Goal: Task Accomplishment & Management: Manage account settings

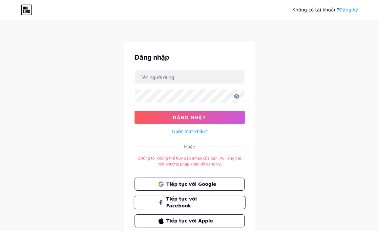
click at [194, 199] on span "Tiếp tục với Facebook" at bounding box center [193, 203] width 55 height 14
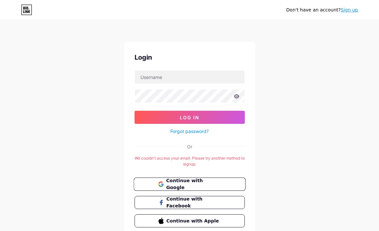
click at [195, 182] on span "Continue with Google" at bounding box center [193, 185] width 55 height 14
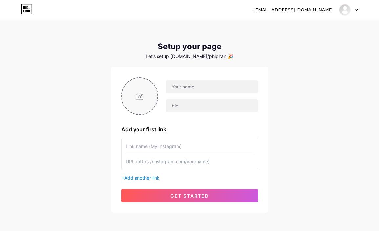
click at [141, 91] on input "file" at bounding box center [139, 96] width 35 height 36
click at [143, 102] on input "file" at bounding box center [139, 96] width 35 height 36
type input "C:\fakepath\Ảnh màn hình [DATE] 19.56.16.png"
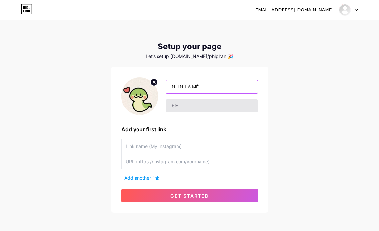
type input "NHÌN LÀ MÊ"
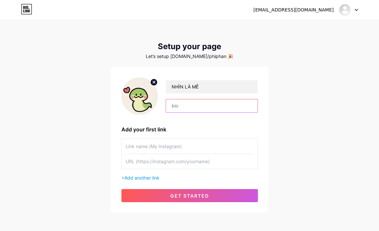
click at [190, 103] on input "text" at bounding box center [211, 105] width 91 height 13
type input "_nhinlame"
click at [143, 182] on div "NHÌN LÀ MÊ _nhinlame Add your first link + Add another link get started" at bounding box center [189, 139] width 137 height 125
click at [144, 180] on span "Add another link" at bounding box center [141, 178] width 35 height 6
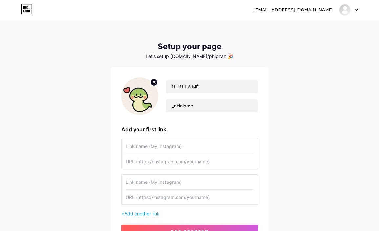
click at [165, 144] on input "text" at bounding box center [190, 146] width 128 height 15
click at [251, 148] on input "text" at bounding box center [190, 146] width 128 height 15
click at [249, 145] on input "text" at bounding box center [190, 146] width 128 height 15
click at [250, 146] on input "text" at bounding box center [190, 146] width 128 height 15
click at [248, 146] on input "text" at bounding box center [190, 146] width 128 height 15
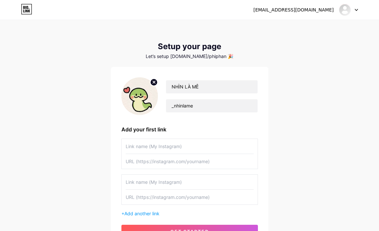
click at [228, 149] on input "text" at bounding box center [190, 146] width 128 height 15
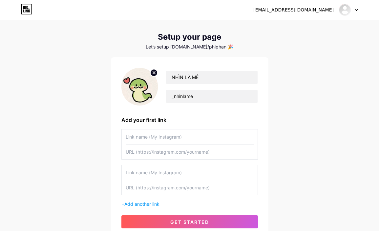
scroll to position [9, 0]
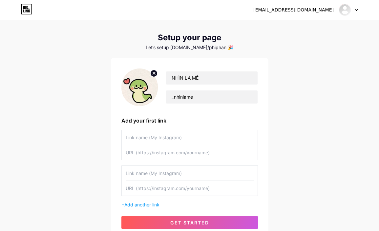
click at [224, 178] on input "text" at bounding box center [190, 173] width 128 height 15
click at [209, 143] on input "text" at bounding box center [190, 137] width 128 height 15
type input "Mê săn sale"
click at [192, 159] on input "text" at bounding box center [190, 152] width 128 height 15
paste input "[URL][DOMAIN_NAME]"
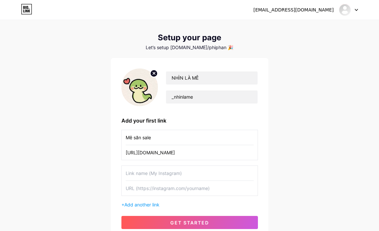
type input "[URL][DOMAIN_NAME]"
type input "Nhìn Là Mê"
click at [160, 191] on input "text" at bounding box center [190, 188] width 128 height 15
paste input "[URL][DOMAIN_NAME]"
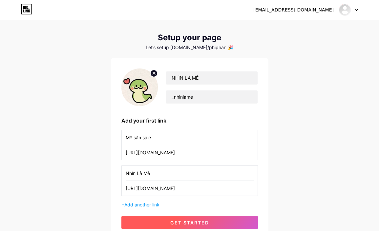
type input "[URL][DOMAIN_NAME]"
click at [203, 217] on button "get started" at bounding box center [189, 222] width 137 height 13
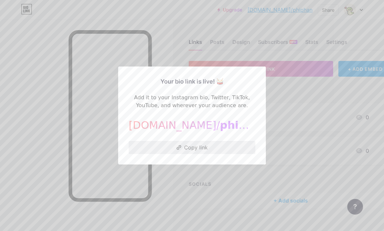
click at [199, 145] on button "Copy link" at bounding box center [192, 147] width 127 height 13
click at [202, 147] on button "Copy link" at bounding box center [192, 147] width 127 height 13
click at [140, 39] on div at bounding box center [192, 115] width 384 height 231
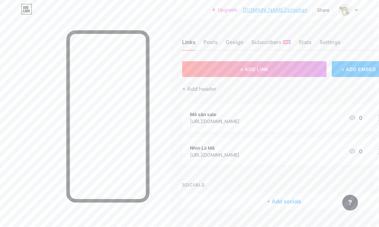
scroll to position [0, 2]
click at [241, 113] on div "Mê săn sale" at bounding box center [216, 114] width 49 height 7
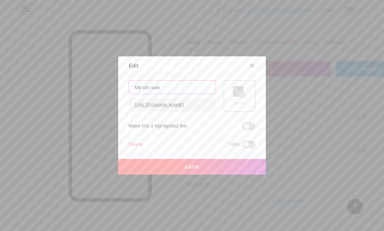
click at [131, 86] on input "Mê săn sale" at bounding box center [172, 87] width 87 height 13
type input "fanpage: Mê săn sale"
click at [237, 99] on div "Picture" at bounding box center [239, 96] width 13 height 20
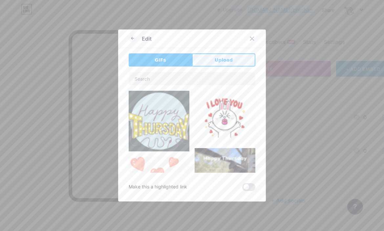
click at [213, 64] on button "Upload" at bounding box center [223, 60] width 63 height 13
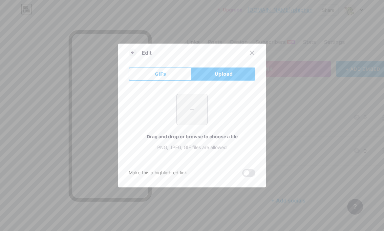
click at [197, 116] on input "file" at bounding box center [192, 109] width 31 height 31
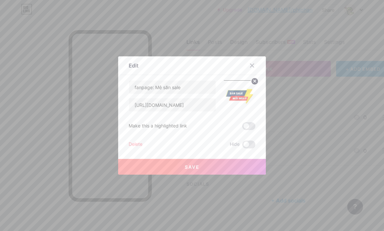
click at [207, 166] on button "Save" at bounding box center [192, 167] width 148 height 16
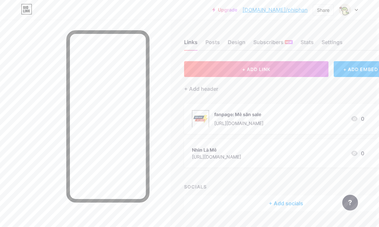
click at [254, 118] on div "fanpage: Mê săn sale [URL][DOMAIN_NAME]" at bounding box center [238, 118] width 49 height 17
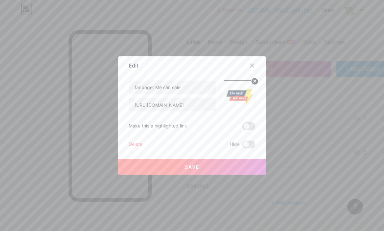
click at [254, 80] on circle at bounding box center [254, 81] width 7 height 7
click at [245, 92] on div "Picture" at bounding box center [240, 96] width 32 height 32
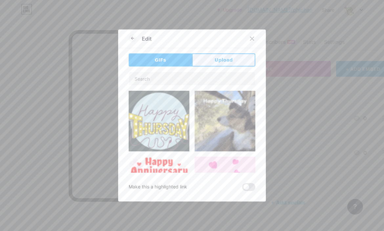
click at [220, 57] on span "Upload" at bounding box center [224, 60] width 18 height 7
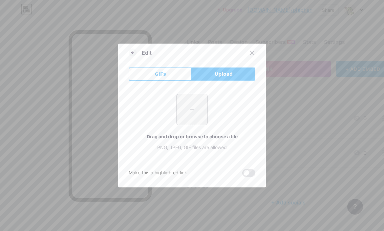
click at [189, 112] on input "file" at bounding box center [192, 109] width 31 height 31
type input "C:\fakepath\Ảnh màn hình [DATE] 20.05.18.png"
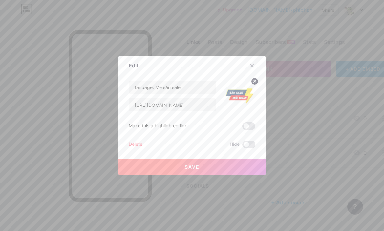
click at [225, 170] on button "Save" at bounding box center [192, 167] width 148 height 16
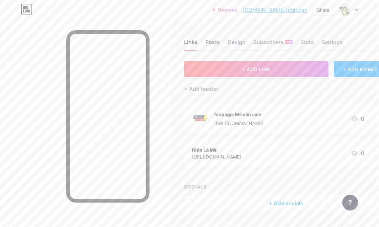
click at [212, 41] on div "Posts" at bounding box center [213, 44] width 14 height 12
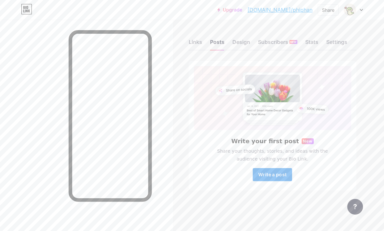
click at [282, 179] on button "Write a post" at bounding box center [272, 174] width 39 height 13
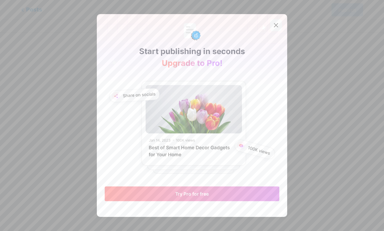
click at [275, 24] on icon at bounding box center [277, 26] width 4 height 4
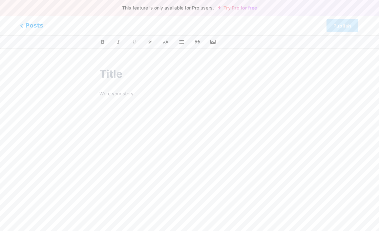
click at [31, 26] on span "Posts" at bounding box center [31, 25] width 23 height 9
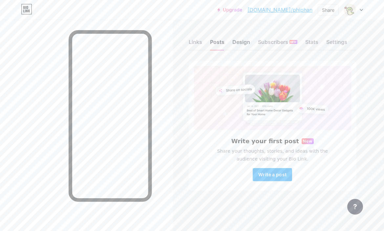
click at [243, 41] on div "Design" at bounding box center [241, 44] width 18 height 12
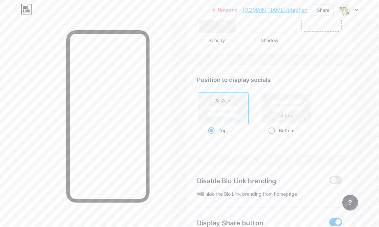
scroll to position [834, 0]
click at [229, 106] on rect at bounding box center [223, 107] width 30 height 5
click at [212, 136] on input "Top" at bounding box center [210, 138] width 4 height 4
click at [272, 133] on div "Bottom" at bounding box center [287, 129] width 36 height 12
click at [272, 136] on input "Bottom" at bounding box center [271, 138] width 4 height 4
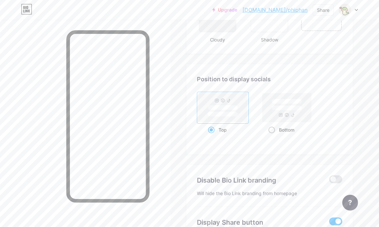
radio input "true"
click at [212, 129] on span at bounding box center [211, 129] width 7 height 7
click at [212, 136] on input "Top" at bounding box center [210, 138] width 4 height 4
radio input "true"
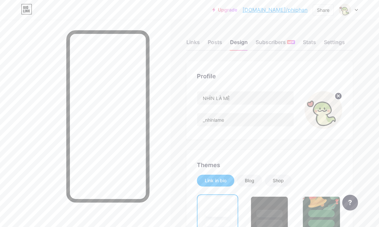
scroll to position [0, 0]
click at [281, 41] on div "Subscribers NEW" at bounding box center [275, 44] width 39 height 12
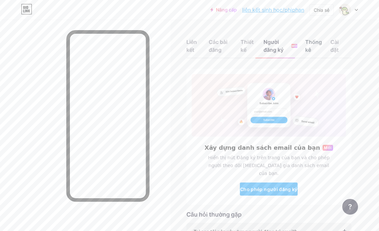
click at [314, 42] on div "Thống kê" at bounding box center [314, 48] width 18 height 20
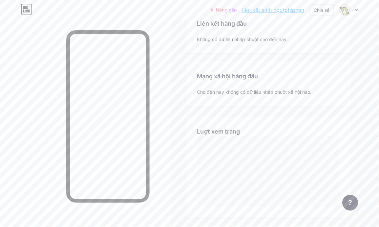
scroll to position [78, 0]
click at [318, 94] on div "Cho đến nay không có dữ liệu nhấp chuột xã hội nào." at bounding box center [269, 91] width 144 height 7
click at [311, 82] on div "Mạng xã hội hàng đầu Top Socials Cho đến nay không có dữ liệu nhấp chuột xã hội…" at bounding box center [269, 83] width 165 height 45
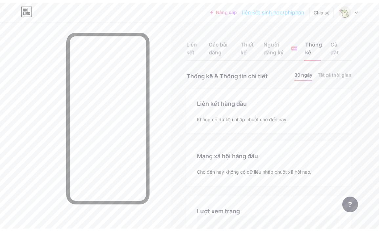
scroll to position [0, 0]
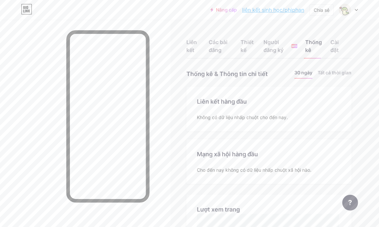
click at [333, 45] on div "Cài đặt" at bounding box center [337, 48] width 13 height 20
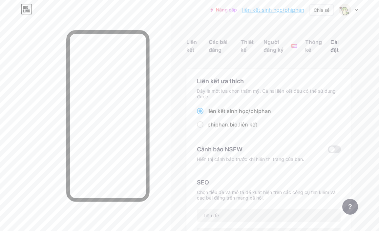
click at [266, 111] on span "phiphan" at bounding box center [261, 111] width 21 height 7
click at [212, 115] on input "liên kết sinh học/ phiphan" at bounding box center [210, 117] width 4 height 4
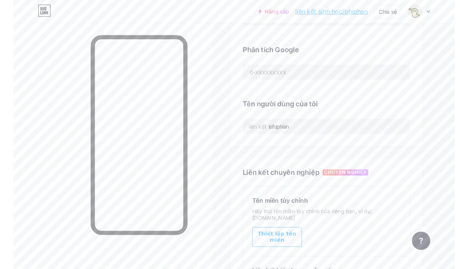
scroll to position [220, 0]
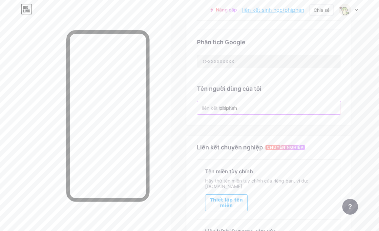
click at [257, 108] on input "phiphan" at bounding box center [268, 107] width 143 height 13
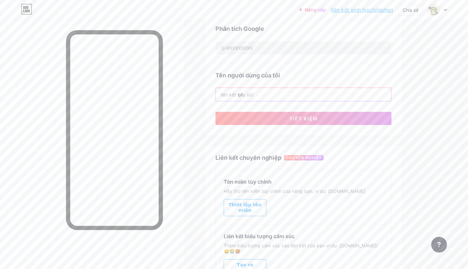
type input "p"
type input "hinlamen"
click at [297, 120] on span "TIẾT KIỆM" at bounding box center [303, 119] width 29 height 6
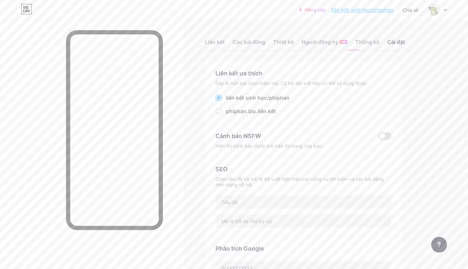
scroll to position [0, 0]
click at [384, 42] on div "Cài đặt" at bounding box center [396, 44] width 18 height 12
click at [384, 11] on div at bounding box center [437, 10] width 19 height 12
click at [384, 78] on link "Cài đặt tài khoản" at bounding box center [405, 75] width 81 height 18
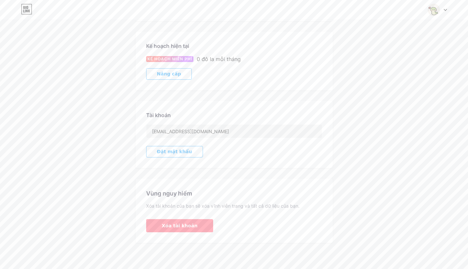
scroll to position [97, 0]
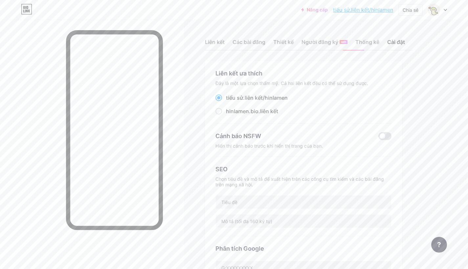
click at [355, 10] on link "tiểu sử.liên kết/hinlamen" at bounding box center [363, 10] width 60 height 8
click at [384, 41] on div "Cài đặt" at bounding box center [396, 44] width 18 height 12
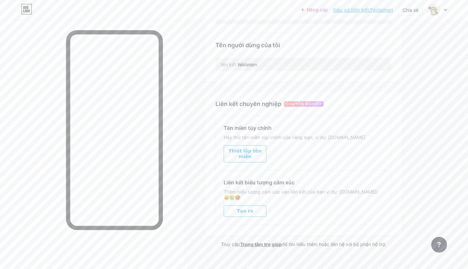
scroll to position [250, 0]
click at [273, 63] on input "hinlamen" at bounding box center [303, 64] width 175 height 13
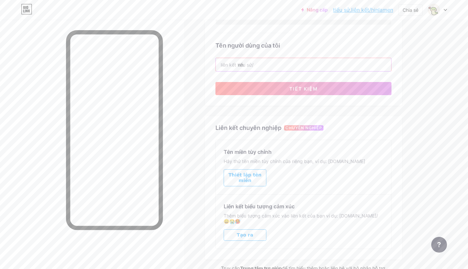
type input "n"
type input "nhinlame"
click at [280, 87] on button "TIẾT KIỆM" at bounding box center [303, 88] width 176 height 13
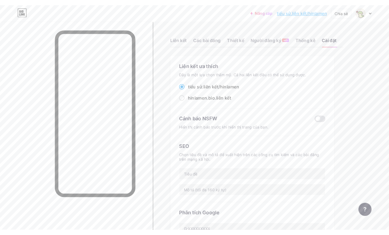
scroll to position [0, 0]
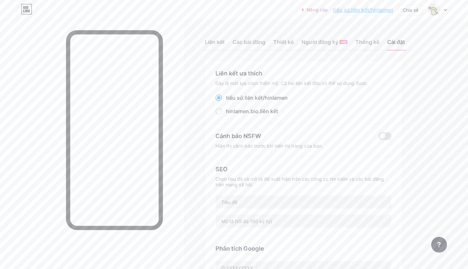
click at [356, 13] on link "tiểu sử.liên kết/hinlamen" at bounding box center [363, 10] width 60 height 8
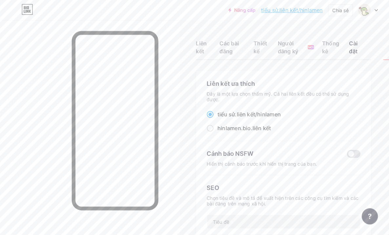
click at [27, 11] on icon at bounding box center [27, 11] width 2 height 3
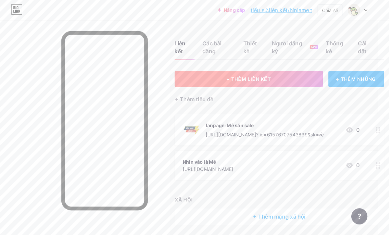
scroll to position [0, 38]
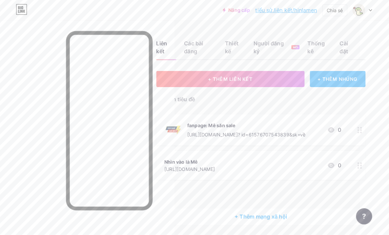
click at [314, 78] on div "+ THÊM NHÚNG" at bounding box center [335, 77] width 54 height 16
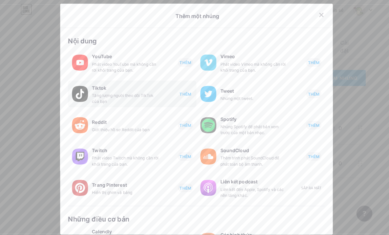
click at [180, 91] on span "THÊM" at bounding box center [183, 93] width 11 height 6
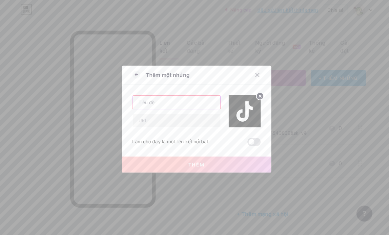
click at [189, 99] on input "text" at bounding box center [175, 100] width 87 height 13
type input "Nhìn Là Mê"
click at [191, 121] on input "text" at bounding box center [175, 118] width 87 height 13
paste input "[URL][DOMAIN_NAME]"
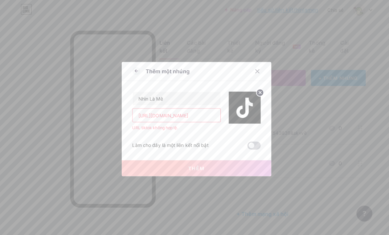
click at [251, 143] on span at bounding box center [251, 144] width 13 height 8
click at [245, 145] on input "checkbox" at bounding box center [245, 145] width 0 height 0
click at [193, 128] on div "URL tiktok không hợp lệ." at bounding box center [174, 126] width 87 height 6
drag, startPoint x: 162, startPoint y: 115, endPoint x: 122, endPoint y: 115, distance: 39.7
click at [122, 115] on div "Thêm một nhúng Nhìn Là Mê [URL][DOMAIN_NAME] URL tiktok không hợp lệ. Làm cho đ…" at bounding box center [195, 117] width 148 height 113
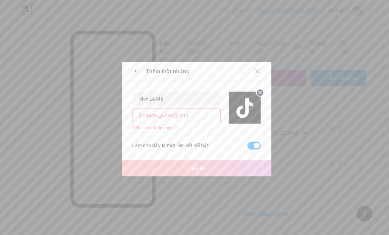
click at [195, 116] on input "[DOMAIN_NAME][URL]" at bounding box center [175, 113] width 87 height 13
type input "t"
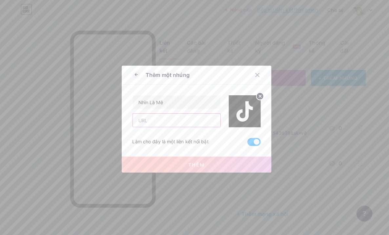
paste input "[URL][DOMAIN_NAME]"
type input "[URL][DOMAIN_NAME]"
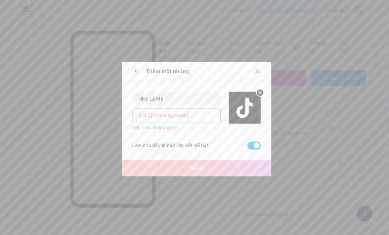
click at [200, 113] on input "[URL][DOMAIN_NAME]" at bounding box center [175, 113] width 87 height 13
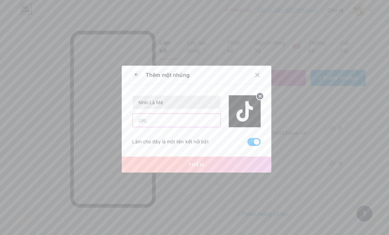
paste input "[URL][DOMAIN_NAME]"
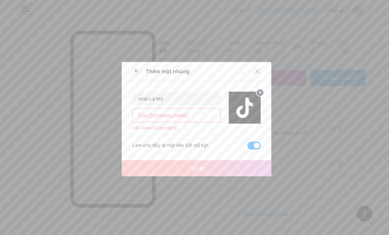
drag, startPoint x: 180, startPoint y: 113, endPoint x: 127, endPoint y: 116, distance: 52.9
click at [127, 116] on div "Thêm một nhúng Nhìn Là Mê [URL][DOMAIN_NAME] URL tiktok không hợp lệ. Làm cho đ…" at bounding box center [195, 117] width 148 height 113
click at [192, 119] on input "[URL][DOMAIN_NAME]" at bounding box center [175, 113] width 87 height 13
paste input "tentaikhoan"
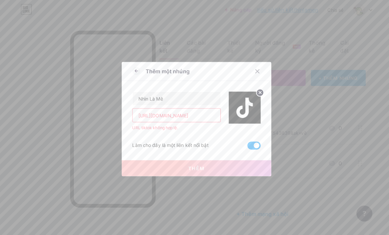
click at [192, 117] on input "[URL][DOMAIN_NAME]" at bounding box center [175, 113] width 87 height 13
paste input "en032025?is_from_webapp=1&sender_device=pc"
type input "[URL][DOMAIN_NAME]"
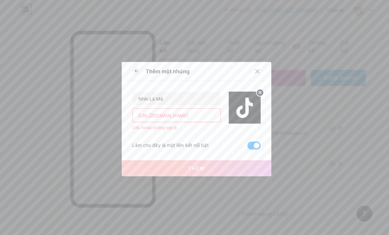
click at [249, 144] on span at bounding box center [251, 144] width 13 height 8
click at [245, 145] on input "checkbox" at bounding box center [245, 145] width 0 height 0
click at [131, 69] on icon at bounding box center [135, 70] width 8 height 8
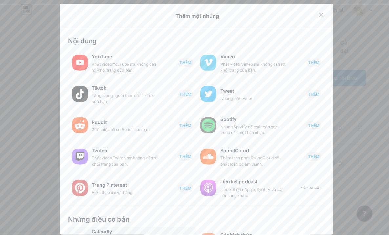
scroll to position [0, 0]
click at [179, 92] on span "THÊM" at bounding box center [183, 93] width 11 height 6
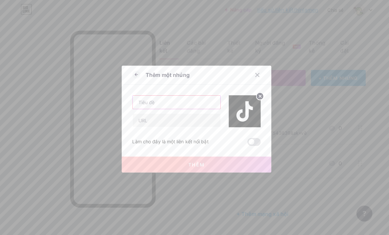
click at [179, 101] on input "text" at bounding box center [175, 100] width 87 height 13
click at [133, 71] on icon at bounding box center [135, 74] width 8 height 8
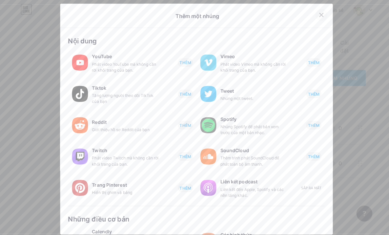
click at [316, 13] on icon at bounding box center [318, 14] width 5 height 5
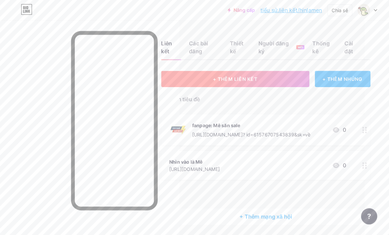
click at [261, 80] on button "+ THÊM LIÊN KẾT" at bounding box center [230, 77] width 144 height 16
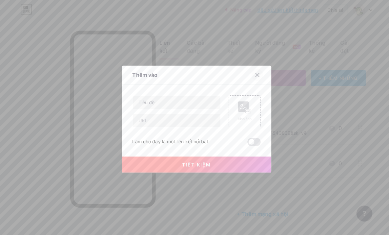
click at [254, 72] on div at bounding box center [255, 74] width 12 height 12
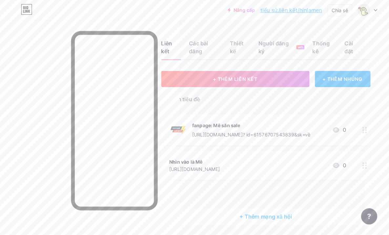
click at [255, 210] on div "+ Thêm mạng xã hội" at bounding box center [260, 211] width 204 height 16
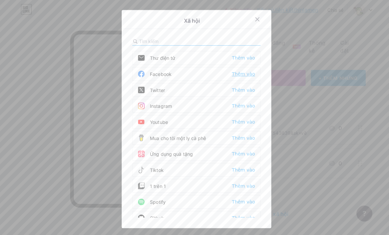
click at [240, 72] on div "Thêm vào" at bounding box center [241, 73] width 23 height 7
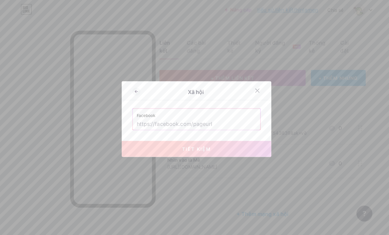
click at [205, 125] on input "text" at bounding box center [195, 122] width 118 height 11
paste input "[URL][DOMAIN_NAME]"
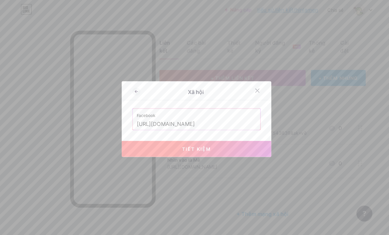
type input "[URL][DOMAIN_NAME]"
click at [216, 143] on button "TIẾT KIỆM" at bounding box center [195, 147] width 148 height 16
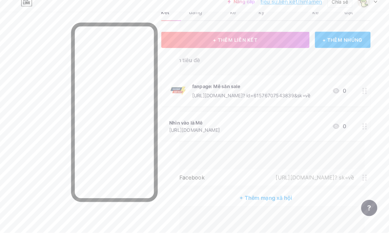
scroll to position [37, 38]
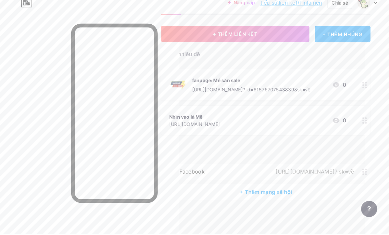
click at [235, 186] on div "+ Thêm mạng xã hội" at bounding box center [260, 194] width 204 height 16
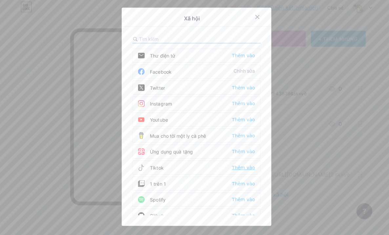
click at [239, 164] on div "Thêm vào" at bounding box center [241, 167] width 23 height 7
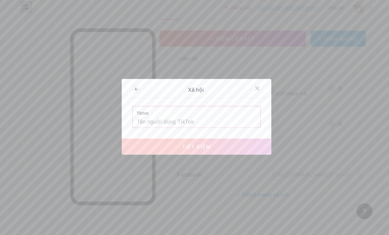
click at [138, 117] on input "text" at bounding box center [195, 122] width 118 height 11
paste input "[URL][DOMAIN_NAME]"
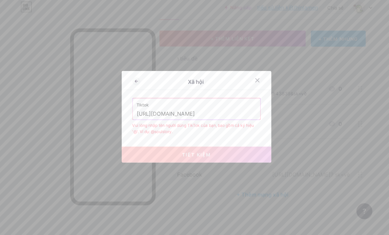
click at [181, 152] on span "TIẾT KIỆM" at bounding box center [195, 155] width 29 height 6
click at [197, 152] on span "TIẾT KIỆM" at bounding box center [195, 155] width 29 height 6
click at [225, 113] on input "[URL][DOMAIN_NAME]" at bounding box center [195, 114] width 118 height 11
drag, startPoint x: 225, startPoint y: 113, endPoint x: 344, endPoint y: 131, distance: 120.6
click at [344, 131] on div "Xã hội Tiktok [URL][DOMAIN_NAME] [PERSON_NAME] lòng nhập tên người dùng TikTok …" at bounding box center [194, 117] width 389 height 235
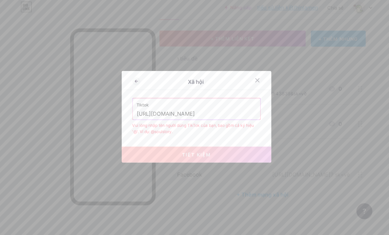
drag, startPoint x: 192, startPoint y: 113, endPoint x: 133, endPoint y: 114, distance: 58.8
click at [136, 114] on input "[URL][DOMAIN_NAME]" at bounding box center [195, 114] width 118 height 11
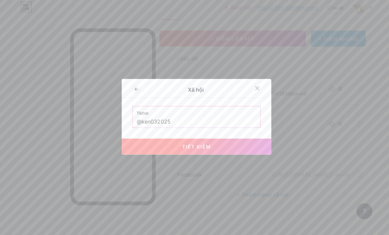
click at [208, 149] on button "TIẾT KIỆM" at bounding box center [195, 147] width 148 height 16
type input "[URL][DOMAIN_NAME]"
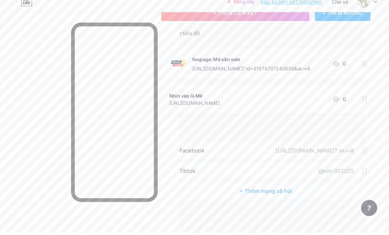
scroll to position [59, 38]
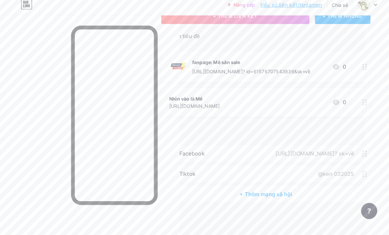
click at [262, 189] on div "+ Thêm mạng xã hội" at bounding box center [260, 194] width 204 height 16
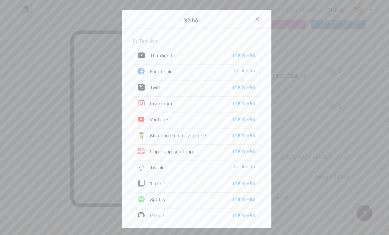
scroll to position [0, 0]
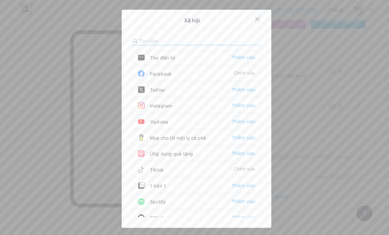
click at [253, 20] on icon at bounding box center [255, 19] width 4 height 4
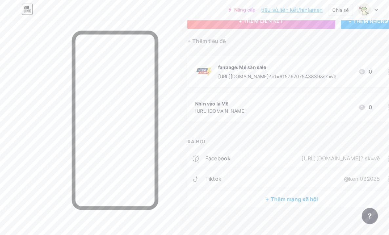
scroll to position [59, 0]
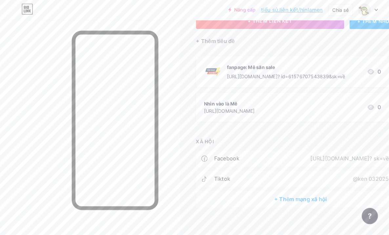
click at [283, 78] on div "fanpage: Mê săn sale [URL][DOMAIN_NAME]? id=61576707543839&sk=về 0" at bounding box center [293, 70] width 204 height 30
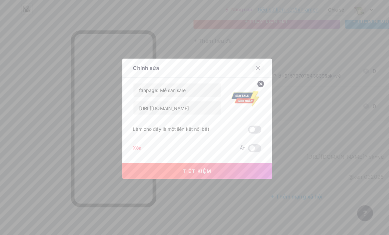
click at [253, 66] on icon at bounding box center [255, 68] width 4 height 4
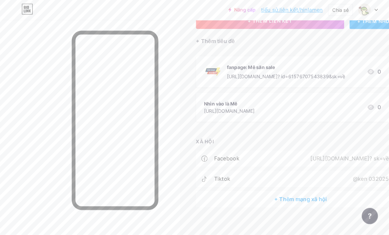
click at [365, 69] on icon at bounding box center [362, 70] width 8 height 8
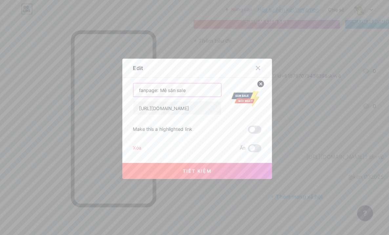
click at [193, 94] on input "fanpage: Mê săn sale" at bounding box center [175, 88] width 87 height 13
paste input "[25000mMAH] Quạt Tích Điện Kẹp LOẠI TO Q28 - JH-022,"
type input "[25000mMAH] Quạt Tích Điện Kẹp LOẠI TO Q28 - JH-022,"
click at [187, 108] on input "[URL][DOMAIN_NAME]" at bounding box center [175, 106] width 87 height 13
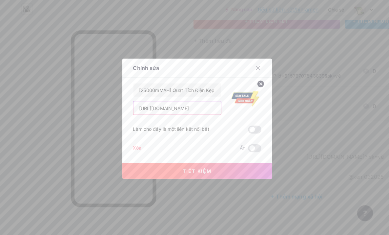
click at [187, 108] on input "[URL][DOMAIN_NAME]" at bounding box center [175, 106] width 87 height 13
paste input "[DOMAIN_NAME][URL]"
type input "[URL][DOMAIN_NAME]"
click at [255, 81] on circle at bounding box center [257, 82] width 7 height 7
click at [232, 95] on div "Hình ảnh" at bounding box center [243, 98] width 32 height 32
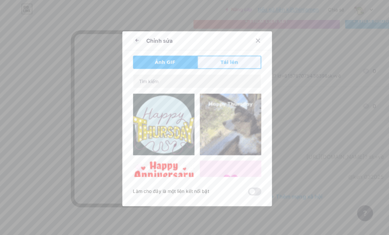
click at [219, 64] on span "Tải lên" at bounding box center [226, 61] width 17 height 7
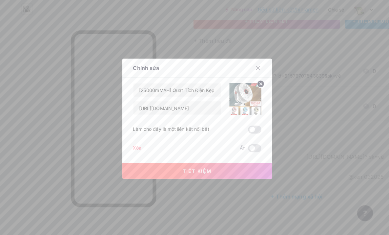
click at [213, 168] on button "TIẾT KIỆM" at bounding box center [195, 169] width 148 height 16
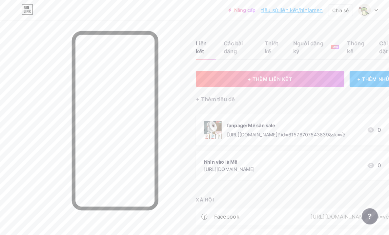
scroll to position [0, 0]
click at [324, 8] on div "Chia sẻ" at bounding box center [332, 10] width 16 height 7
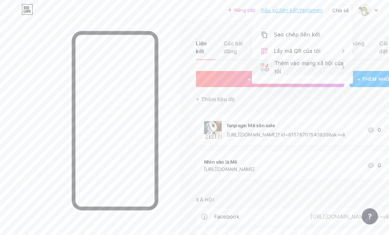
click at [285, 63] on div "Thêm vào mạng xã hội của tôi" at bounding box center [302, 65] width 68 height 16
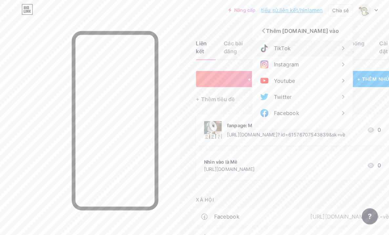
click at [286, 49] on div "TikTok" at bounding box center [295, 47] width 98 height 16
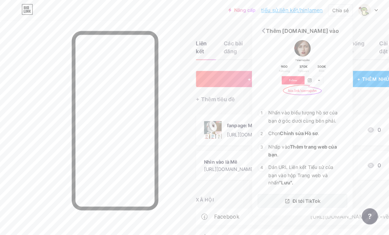
click at [285, 195] on span "Đi tới TikTok" at bounding box center [298, 195] width 27 height 7
click at [285, 197] on span "Đi tới TikTok" at bounding box center [298, 195] width 27 height 7
click at [252, 33] on icon at bounding box center [257, 30] width 11 height 11
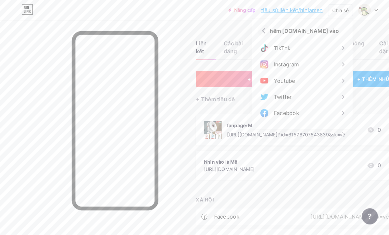
click at [252, 32] on icon at bounding box center [257, 30] width 11 height 11
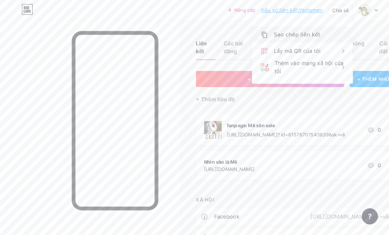
click at [281, 38] on div "Sao chép liên kết" at bounding box center [295, 34] width 98 height 16
click at [252, 36] on div "Sao chép liên kết" at bounding box center [295, 34] width 98 height 16
